Goal: Check status

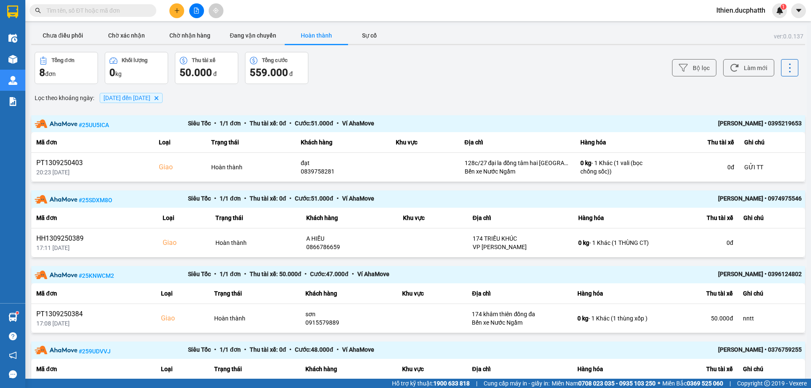
click at [158, 99] on icon "13/09/2025 đến 13/09/2025, close by backspace" at bounding box center [157, 98] width 4 height 4
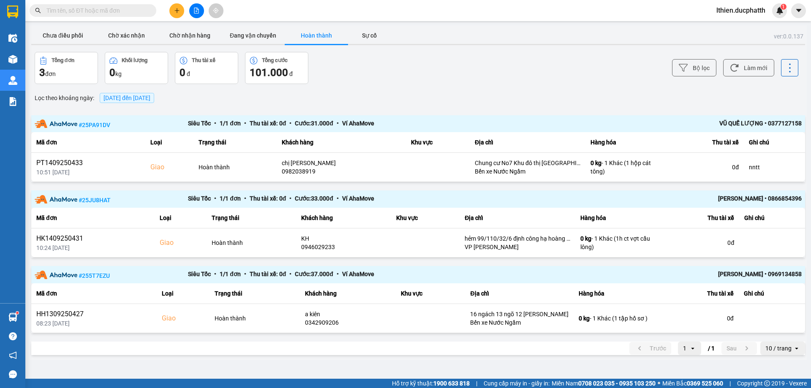
click at [150, 95] on span "[DATE] đến [DATE]" at bounding box center [127, 98] width 47 height 7
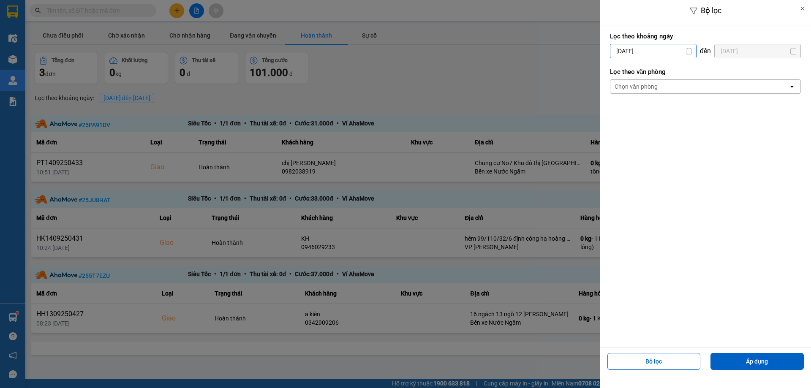
click at [687, 57] on input "[DATE]" at bounding box center [654, 51] width 86 height 14
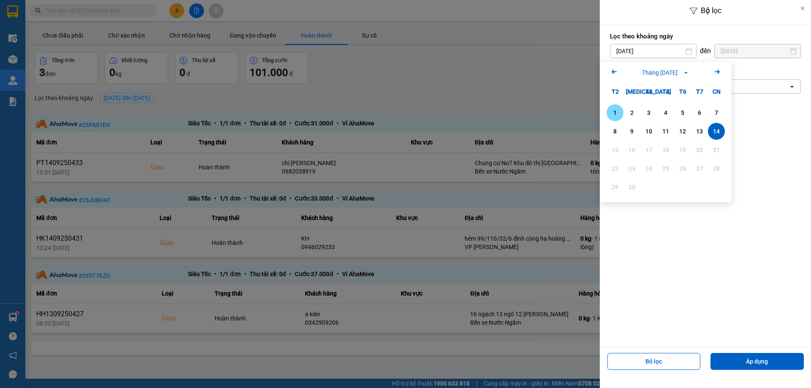
click at [617, 117] on div "1" at bounding box center [615, 113] width 12 height 10
type input "[DATE]"
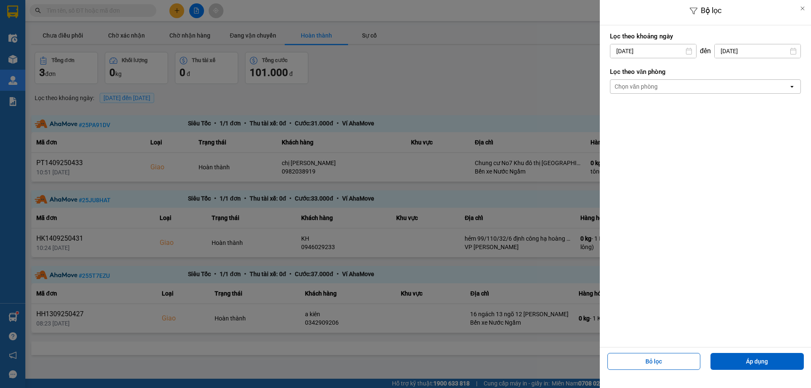
click at [796, 52] on icon at bounding box center [793, 51] width 7 height 7
click at [761, 56] on input "[DATE]" at bounding box center [758, 51] width 86 height 14
click at [777, 130] on div "13" at bounding box center [779, 131] width 12 height 10
type input "[DATE]"
click at [775, 368] on button "Áp dụng" at bounding box center [757, 361] width 93 height 17
